Goal: Find contact information: Find contact information

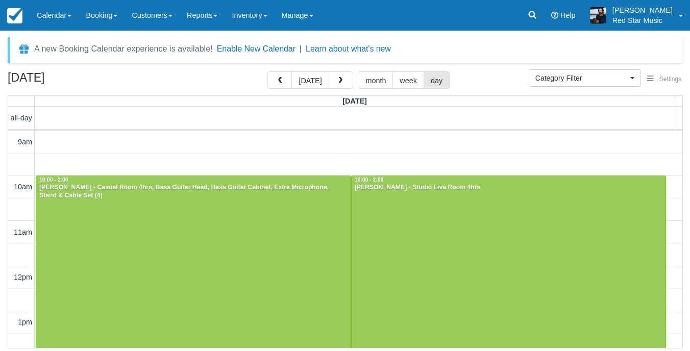
select select
drag, startPoint x: 0, startPoint y: 0, endPoint x: 303, endPoint y: 79, distance: 312.8
click at [303, 79] on button "today" at bounding box center [309, 79] width 37 height 17
click at [339, 82] on span "button" at bounding box center [340, 80] width 7 height 7
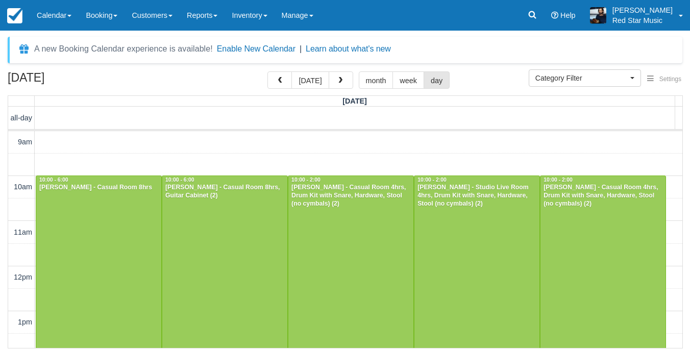
scroll to position [188, 0]
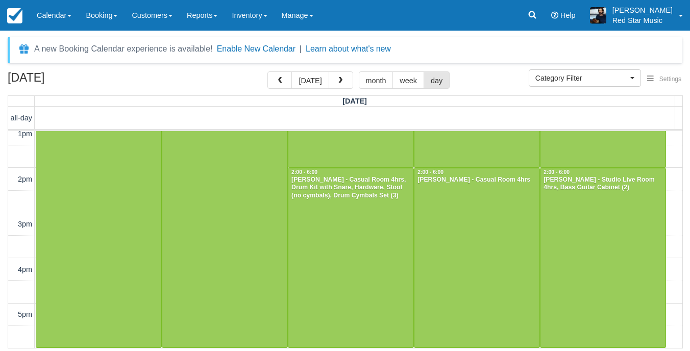
click at [300, 79] on button "[DATE]" at bounding box center [309, 79] width 37 height 17
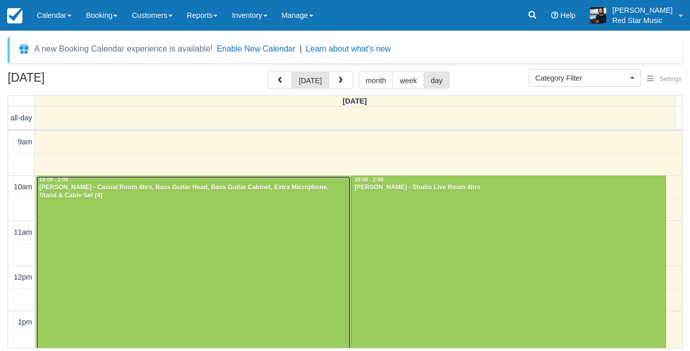
click at [158, 210] on div at bounding box center [193, 266] width 314 height 180
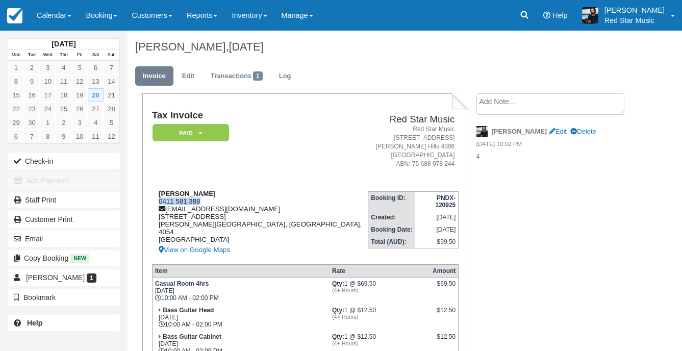
drag, startPoint x: 209, startPoint y: 200, endPoint x: 157, endPoint y: 204, distance: 52.2
click at [157, 204] on div "Jacinta James 0411 581 388 keepindancins@gmail.com 132 Plucks Road Arana Hills,…" at bounding box center [260, 223] width 216 height 66
copy div "0411 581 388"
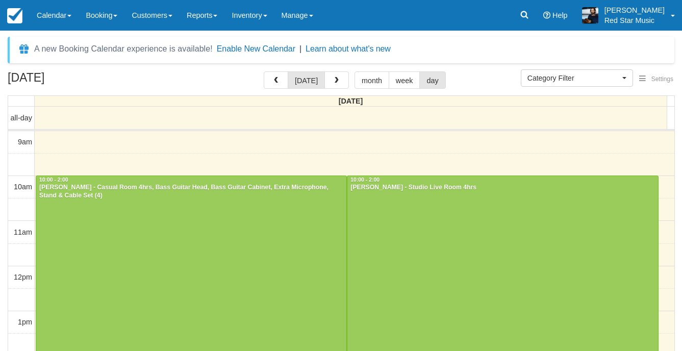
select select
click at [413, 239] on div at bounding box center [503, 266] width 310 height 180
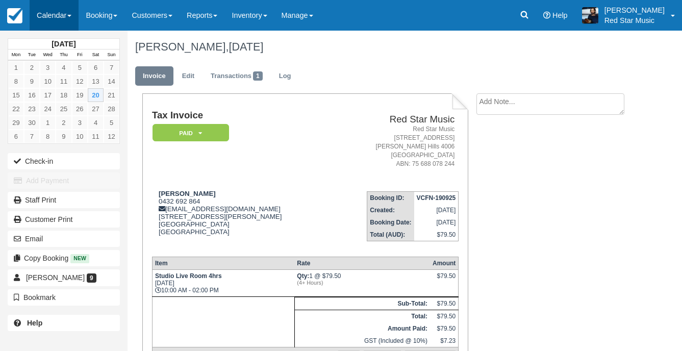
click at [59, 13] on link "Calendar" at bounding box center [54, 15] width 49 height 31
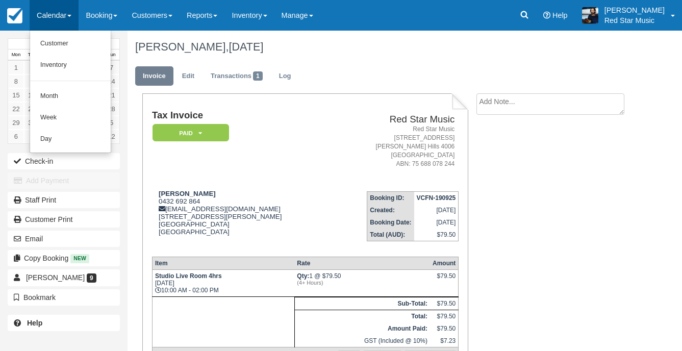
click at [226, 187] on td "Nick Aslanidis 0432 692 864 nick.aslanidis@gmail.com 3 Vincent Place Sinnamon P…" at bounding box center [242, 215] width 180 height 65
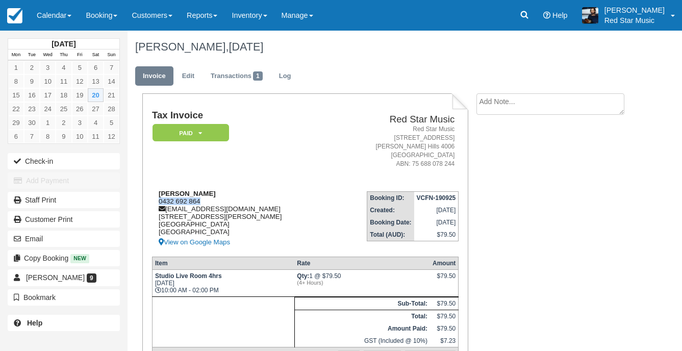
drag, startPoint x: 205, startPoint y: 200, endPoint x: 155, endPoint y: 203, distance: 50.1
click at [155, 203] on div "Nick Aslanidis 0432 692 864 nick.aslanidis@gmail.com 3 Vincent Place Sinnamon P…" at bounding box center [242, 219] width 180 height 59
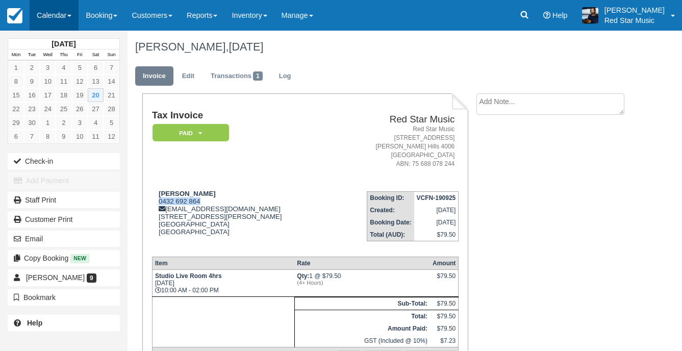
click at [55, 11] on link "Calendar" at bounding box center [54, 15] width 49 height 31
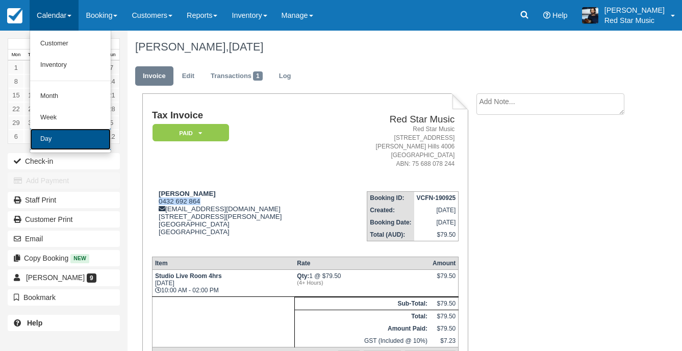
click at [81, 136] on link "Day" at bounding box center [70, 139] width 81 height 21
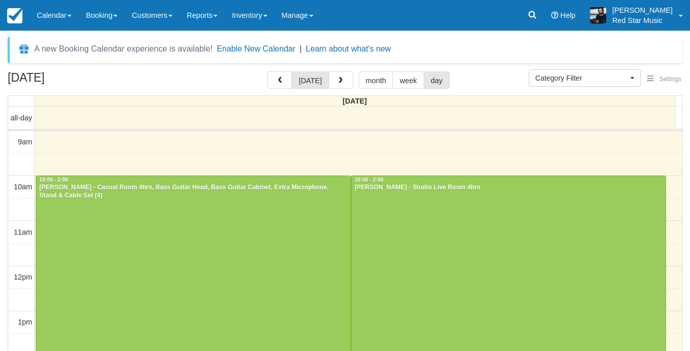
select select
click at [271, 79] on button "button" at bounding box center [276, 79] width 24 height 17
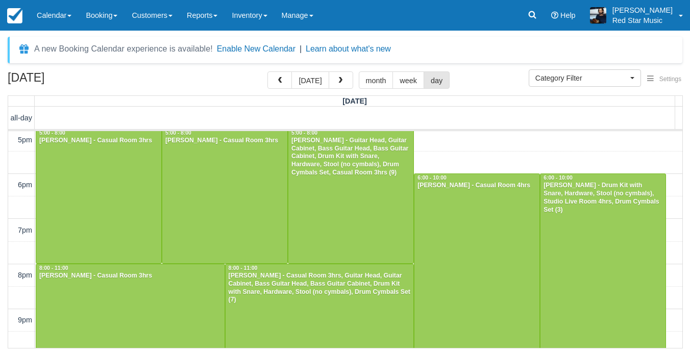
scroll to position [57, 0]
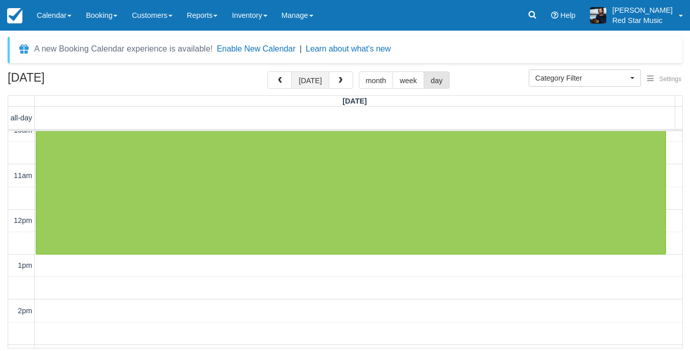
click at [324, 78] on button "[DATE]" at bounding box center [309, 79] width 37 height 17
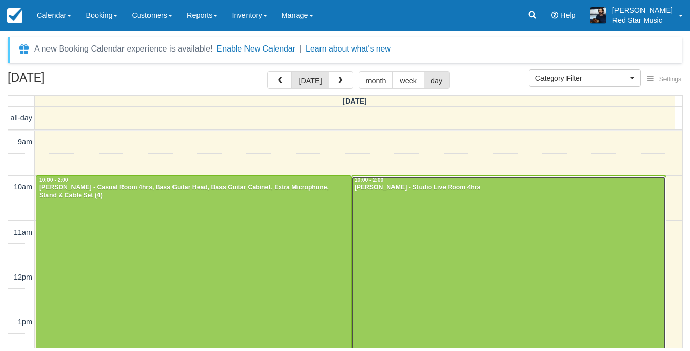
click at [527, 217] on div at bounding box center [509, 266] width 314 height 180
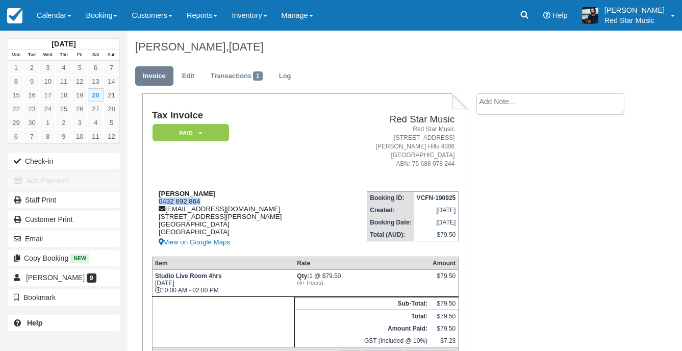
drag, startPoint x: 206, startPoint y: 202, endPoint x: 153, endPoint y: 203, distance: 52.6
click at [153, 203] on div "Nick Aslanidis 0432 692 864 nick.aslanidis@gmail.com 3 Vincent Place Sinnamon P…" at bounding box center [242, 219] width 180 height 59
copy div "0432 692 864"
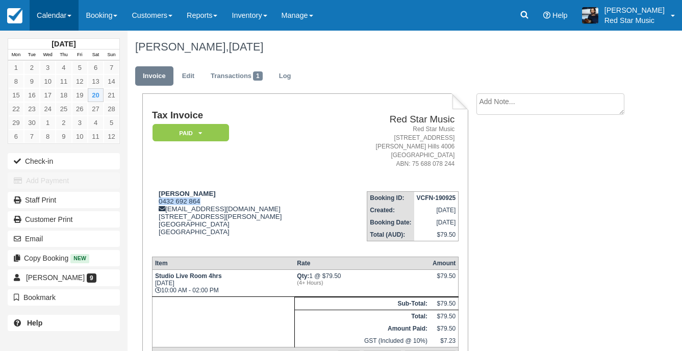
drag, startPoint x: 53, startPoint y: 13, endPoint x: 48, endPoint y: 25, distance: 12.9
click at [52, 13] on link "Calendar" at bounding box center [54, 15] width 49 height 31
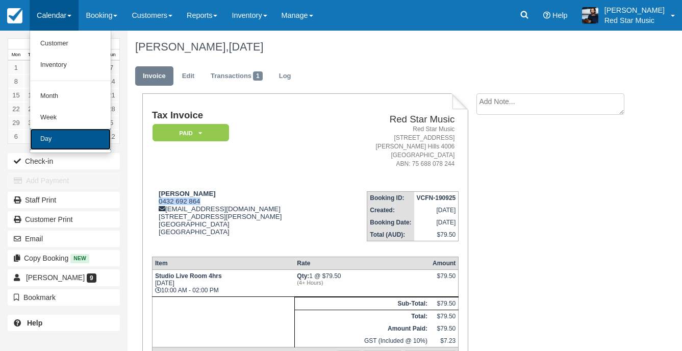
click at [61, 140] on link "Day" at bounding box center [70, 139] width 81 height 21
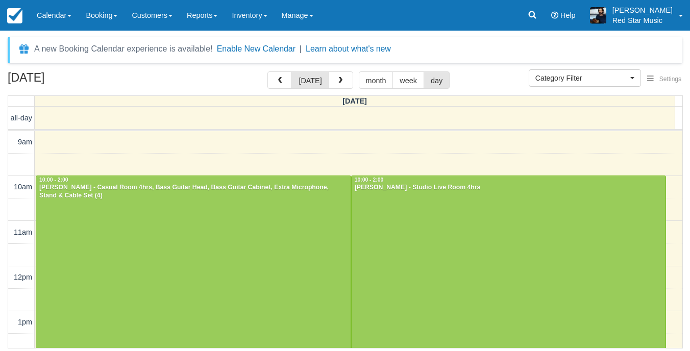
select select
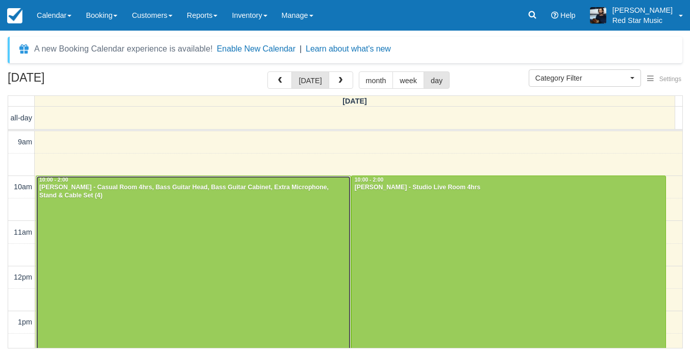
click at [194, 249] on div at bounding box center [193, 266] width 314 height 180
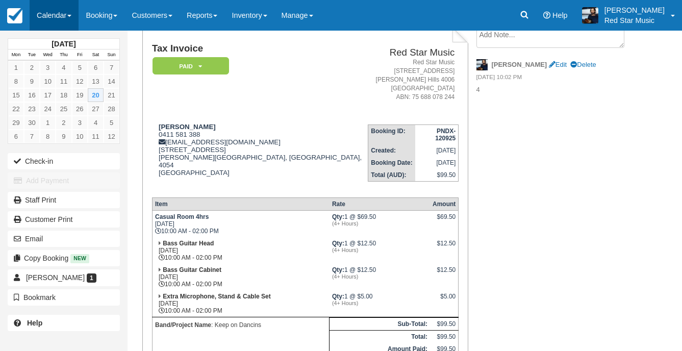
scroll to position [51, 0]
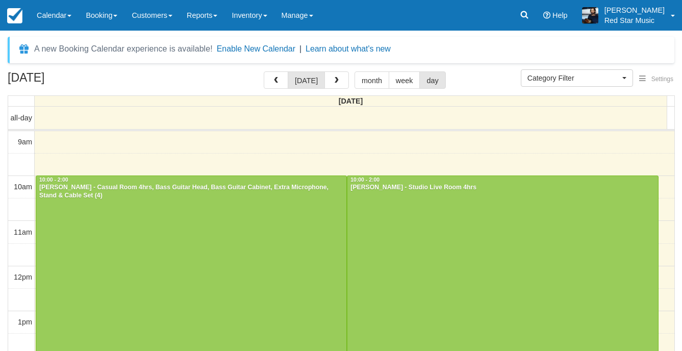
select select
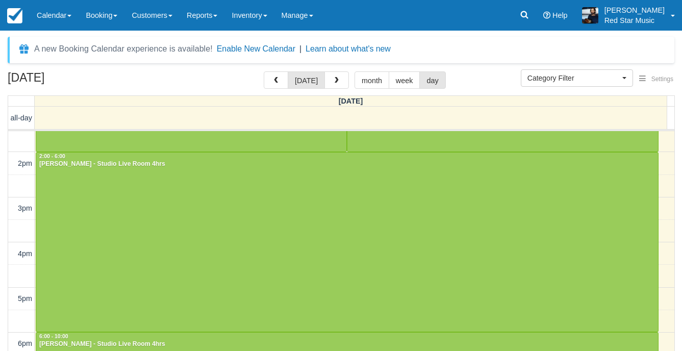
scroll to position [341, 0]
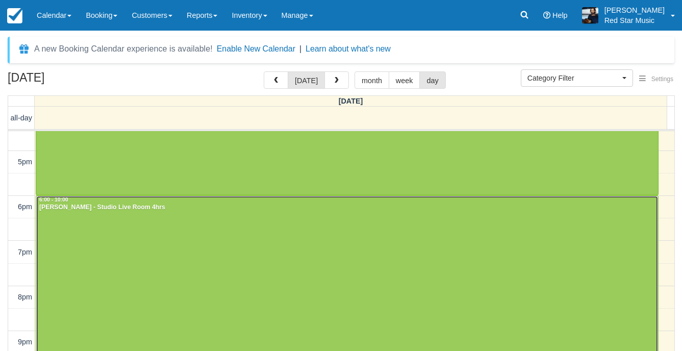
click at [338, 235] on div at bounding box center [347, 285] width 622 height 179
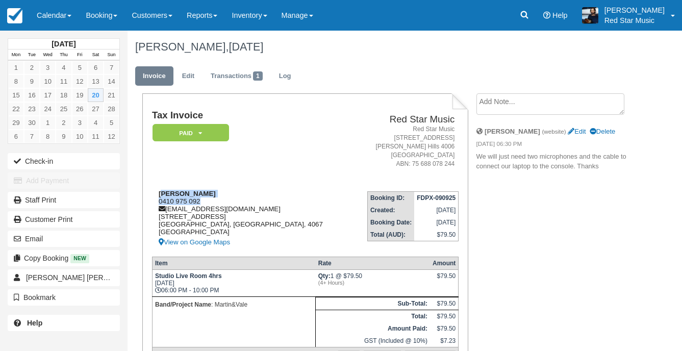
drag, startPoint x: 201, startPoint y: 197, endPoint x: 165, endPoint y: 197, distance: 35.2
click at [165, 197] on div "Martin Rodriguez Magallanes 0410 975 092 martinlrm20@gmail.com Unit 2/1 Bellevu…" at bounding box center [252, 219] width 200 height 59
click at [353, 178] on td "Red Star Music Red Star Music 2/156 Abbotsford Road Bowen Hills 4006 Australia …" at bounding box center [405, 146] width 107 height 72
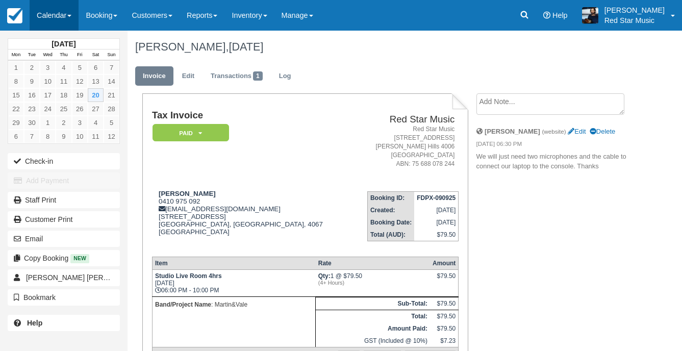
click at [53, 11] on link "Calendar" at bounding box center [54, 15] width 49 height 31
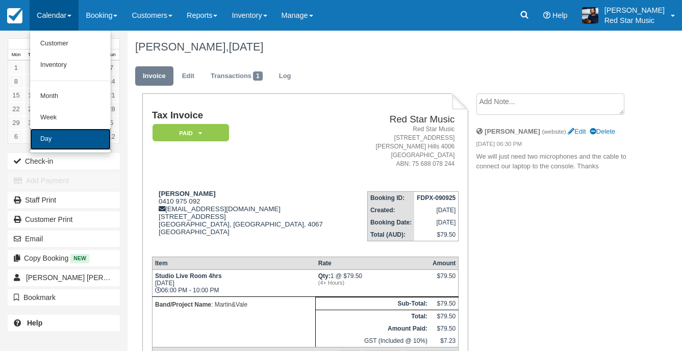
click at [54, 140] on link "Day" at bounding box center [70, 139] width 81 height 21
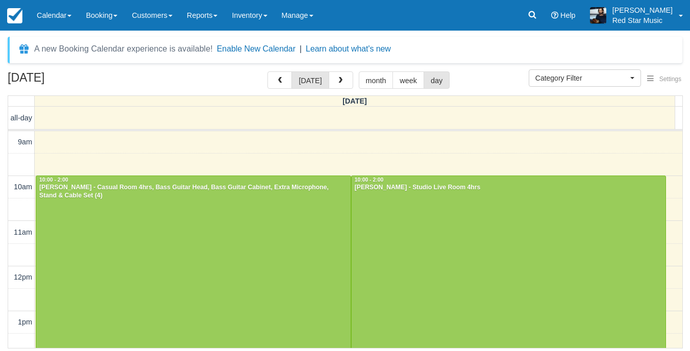
select select
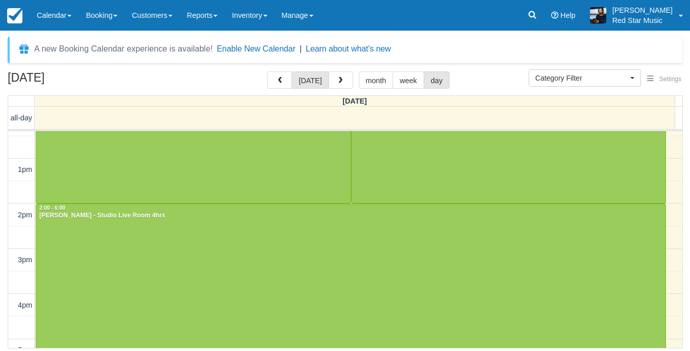
scroll to position [153, 0]
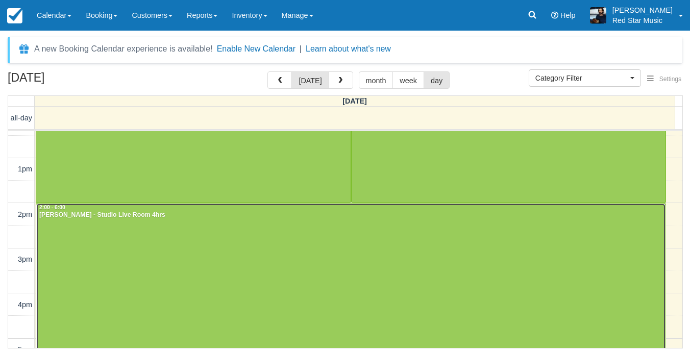
click at [166, 231] on div at bounding box center [350, 294] width 629 height 180
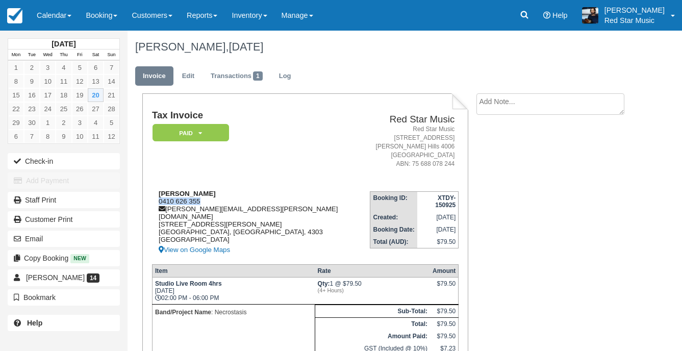
drag, startPoint x: 203, startPoint y: 200, endPoint x: 156, endPoint y: 202, distance: 46.5
click at [156, 202] on div "[PERSON_NAME] 0410 626 355 [PERSON_NAME][EMAIL_ADDRESS][PERSON_NAME][DOMAIN_NAM…" at bounding box center [261, 223] width 218 height 66
copy div "0410 626 355"
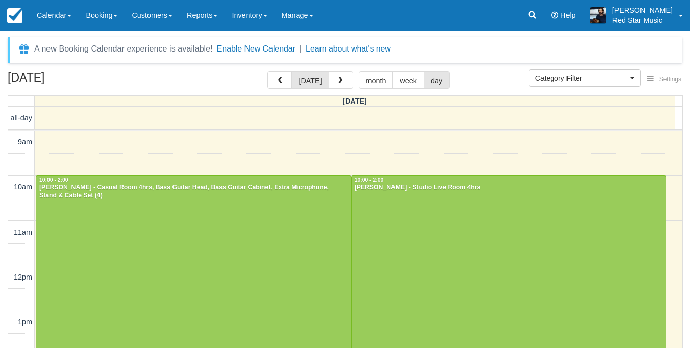
select select
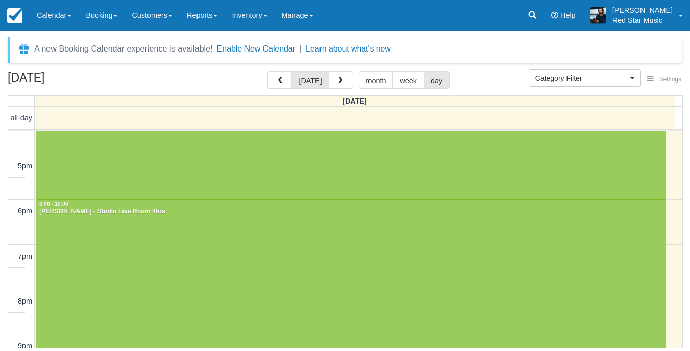
scroll to position [368, 0]
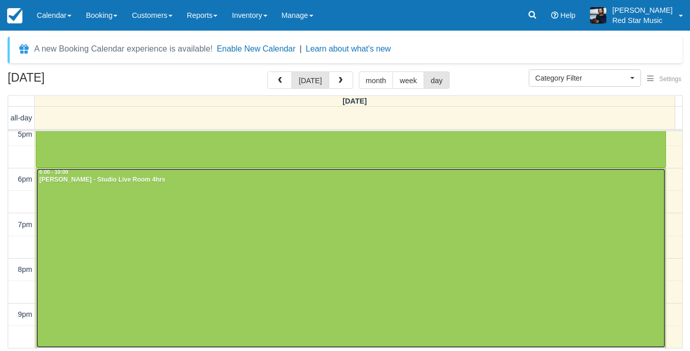
click at [192, 201] on div at bounding box center [350, 257] width 629 height 179
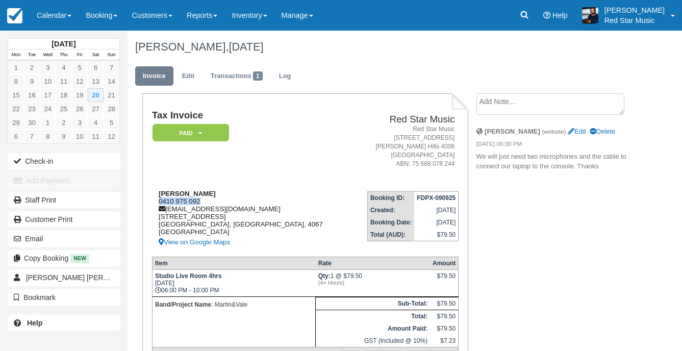
drag, startPoint x: 210, startPoint y: 201, endPoint x: 154, endPoint y: 202, distance: 55.6
click at [154, 202] on div "Martin Rodriguez Magallanes 0410 975 092 martinlrm20@gmail.com Unit 2/1 Bellevu…" at bounding box center [252, 219] width 200 height 59
copy div "0410 975 092"
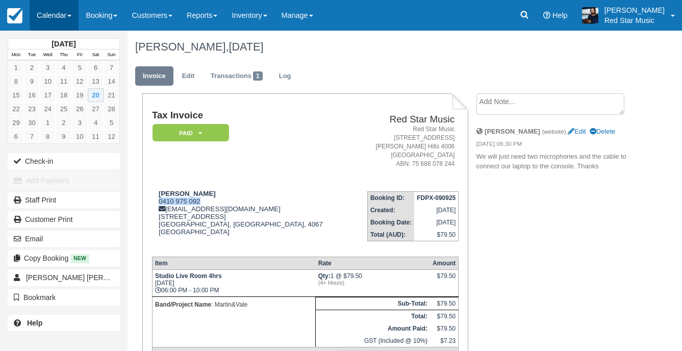
drag, startPoint x: 44, startPoint y: 9, endPoint x: 50, endPoint y: 28, distance: 19.6
click at [44, 9] on link "Calendar" at bounding box center [54, 15] width 49 height 31
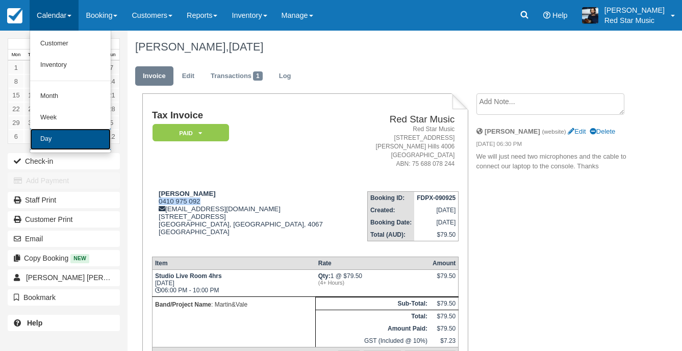
click at [60, 143] on link "Day" at bounding box center [70, 139] width 81 height 21
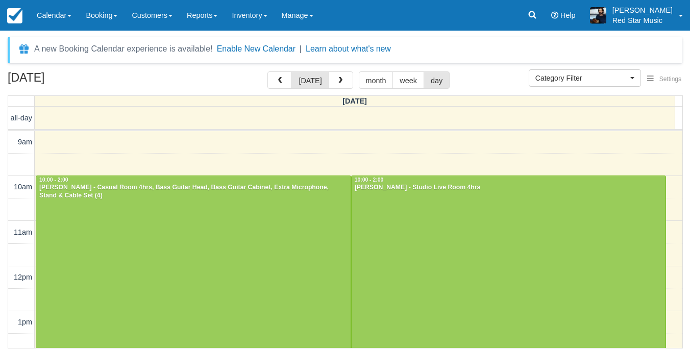
select select
